Goal: Transaction & Acquisition: Purchase product/service

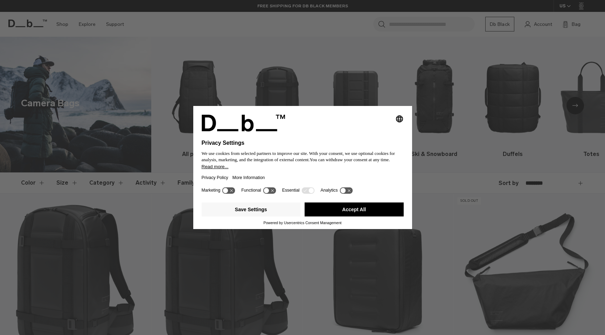
click at [229, 194] on icon at bounding box center [228, 190] width 13 height 7
click at [233, 194] on icon at bounding box center [231, 190] width 5 height 5
click at [343, 214] on button "Accept All" at bounding box center [354, 210] width 99 height 14
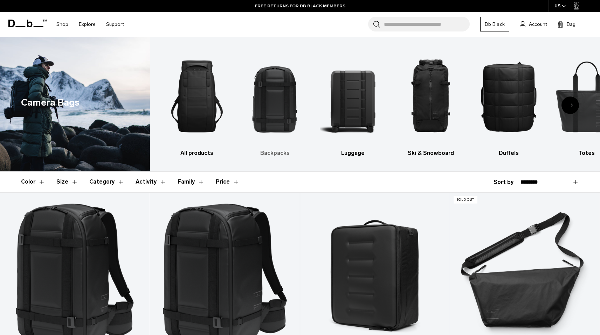
click at [272, 116] on img "2 / 10" at bounding box center [275, 96] width 66 height 98
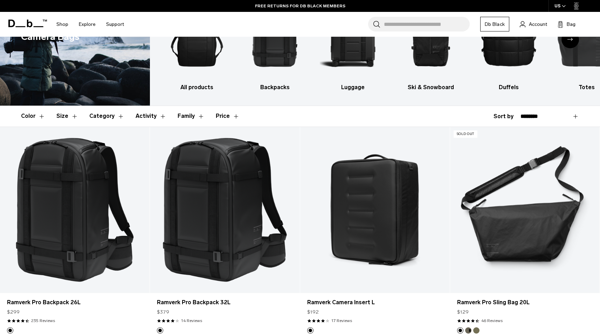
scroll to position [91, 0]
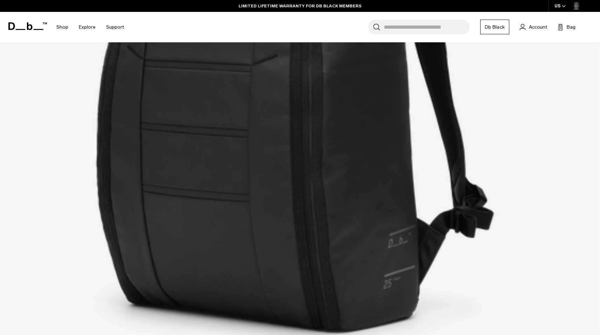
scroll to position [449, 0]
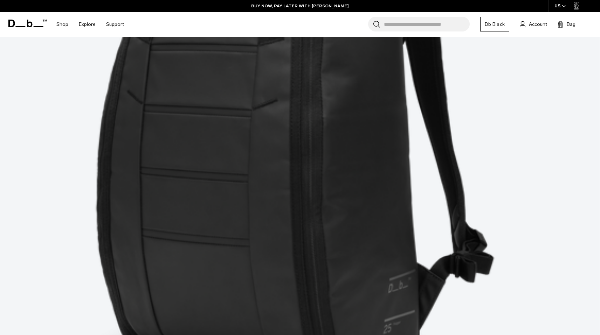
scroll to position [402, 0]
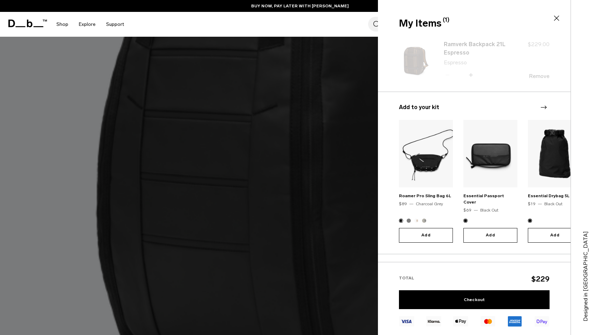
click at [557, 16] on icon at bounding box center [556, 18] width 8 height 8
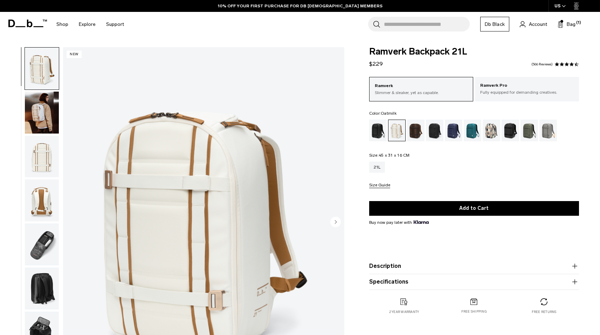
click at [40, 206] on img "button" at bounding box center [42, 201] width 34 height 42
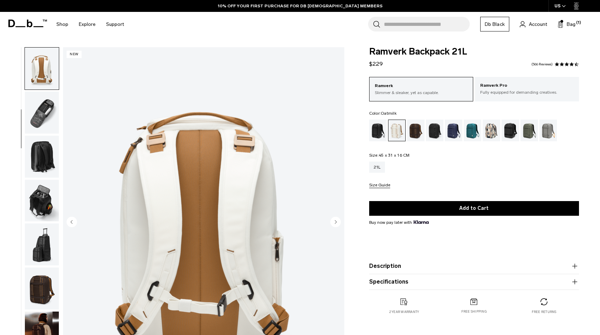
click at [43, 181] on img "button" at bounding box center [42, 201] width 34 height 42
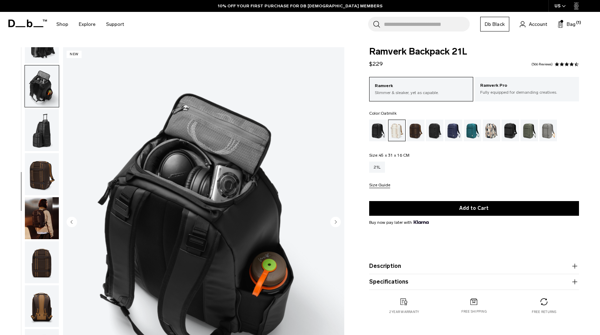
scroll to position [264, 0]
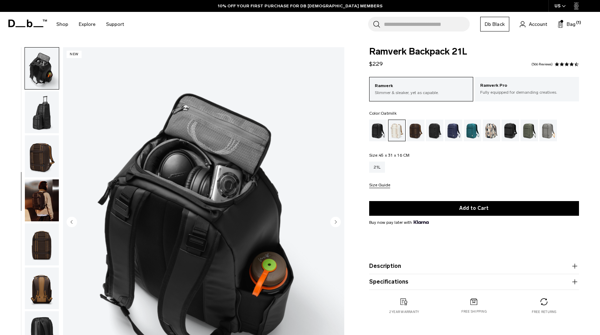
click at [44, 113] on img "button" at bounding box center [42, 112] width 34 height 42
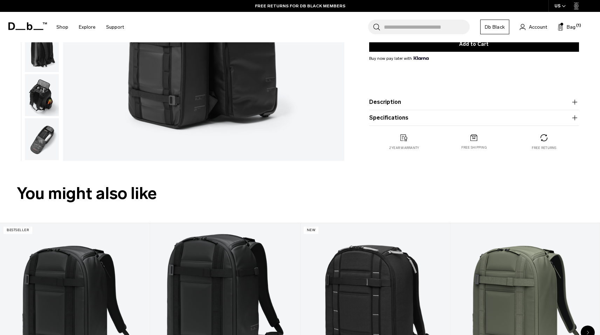
scroll to position [236, 0]
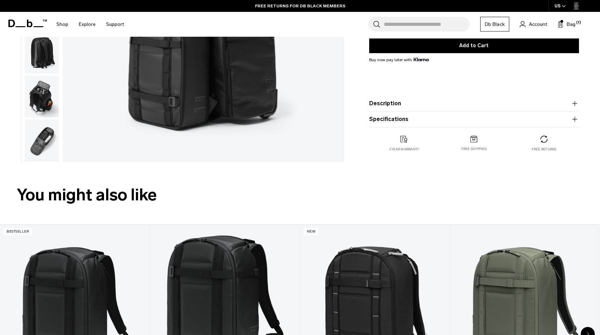
click at [419, 104] on button "Description" at bounding box center [474, 103] width 210 height 8
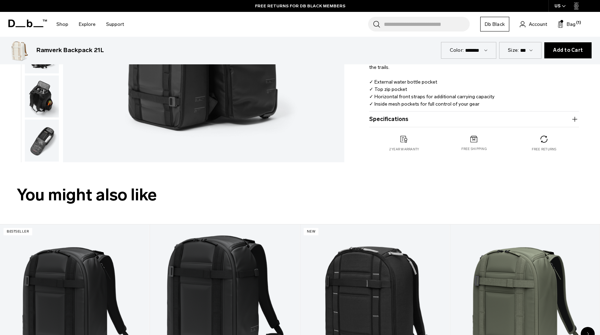
click at [416, 120] on button "Specifications" at bounding box center [474, 119] width 210 height 8
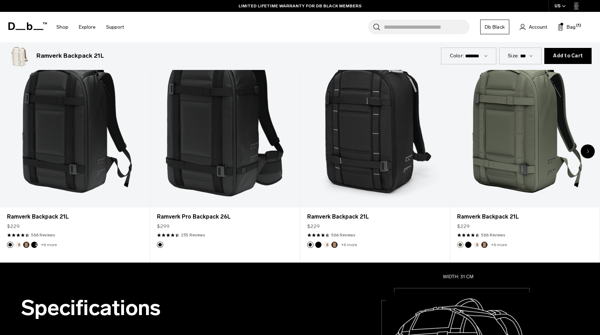
scroll to position [491, 0]
